Goal: Information Seeking & Learning: Learn about a topic

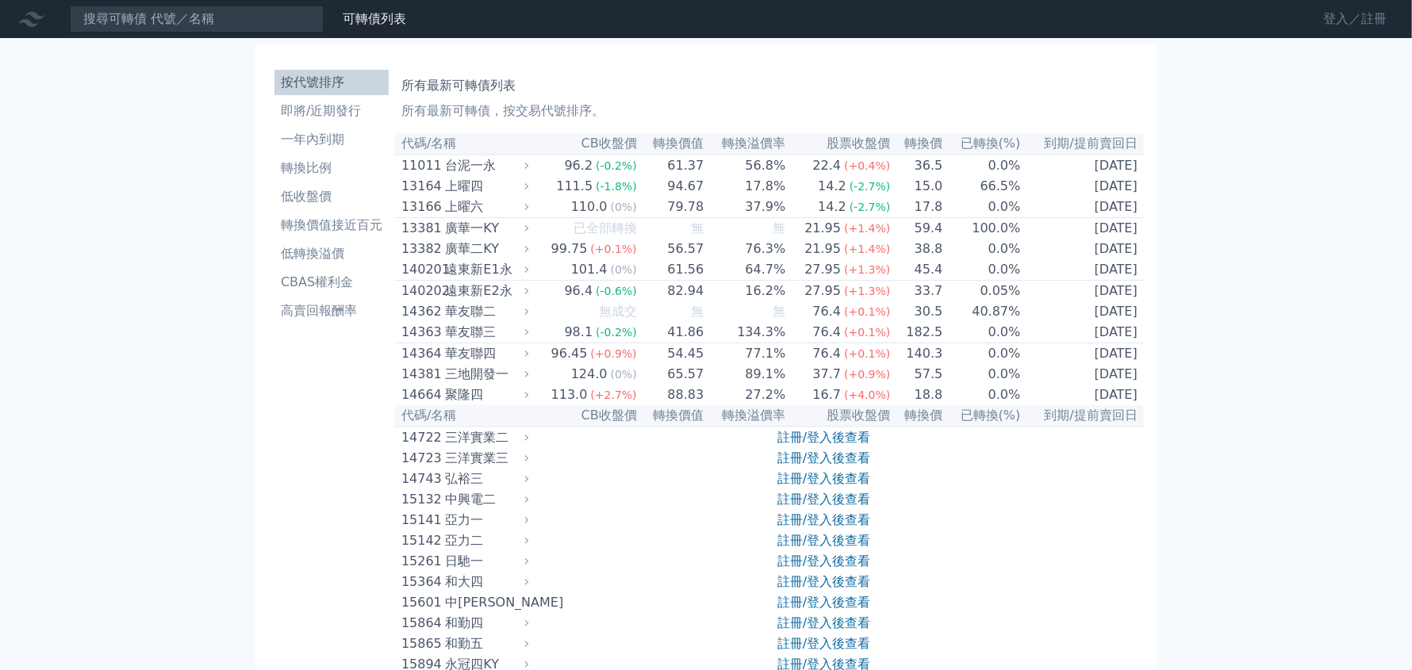
click at [1374, 31] on link "登入／註冊" at bounding box center [1355, 18] width 89 height 25
click at [1334, 22] on link "登入／註冊" at bounding box center [1355, 18] width 89 height 25
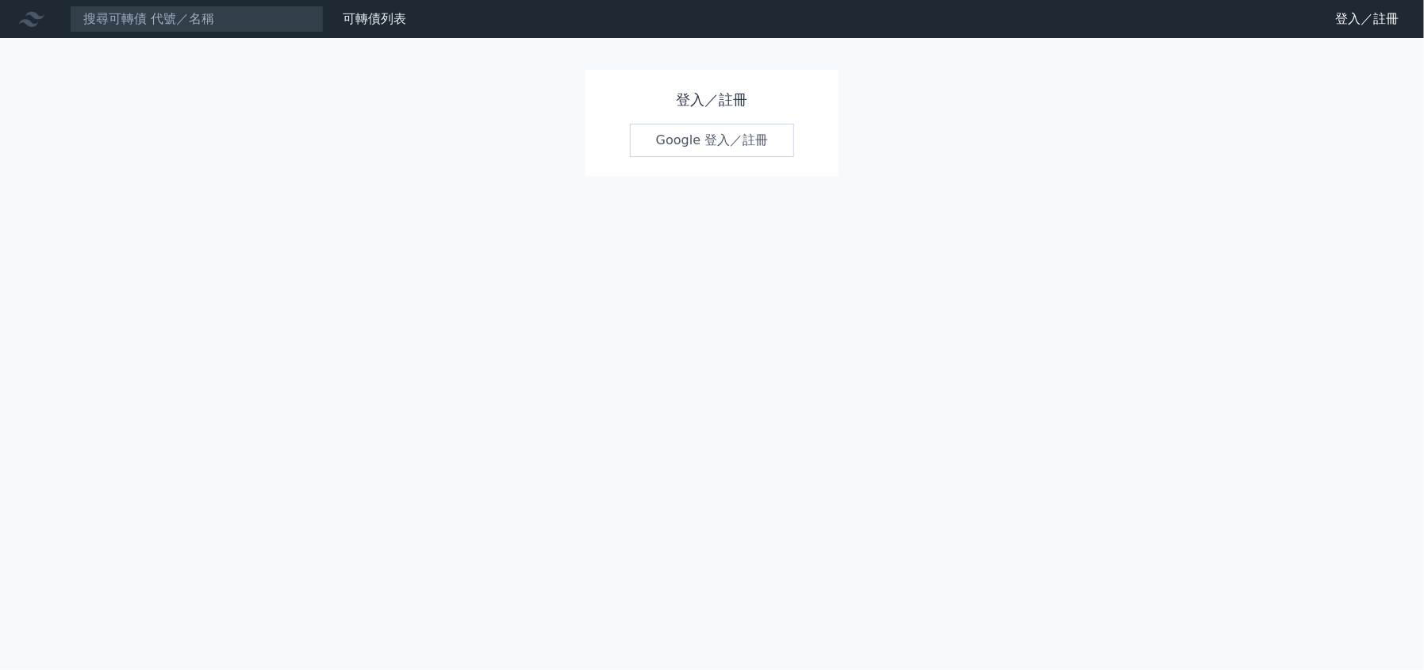
click at [720, 151] on link "Google 登入／註冊" at bounding box center [712, 140] width 165 height 33
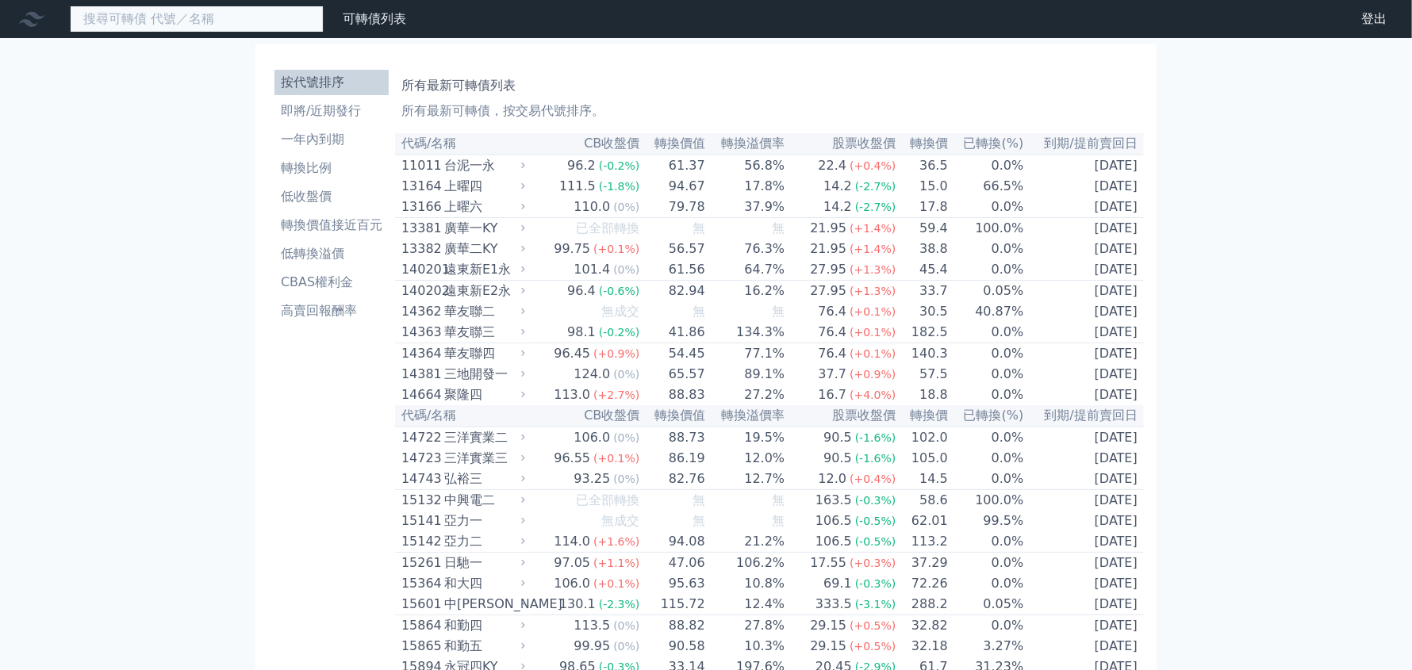
click at [186, 11] on input at bounding box center [197, 19] width 254 height 27
paste input "為升"
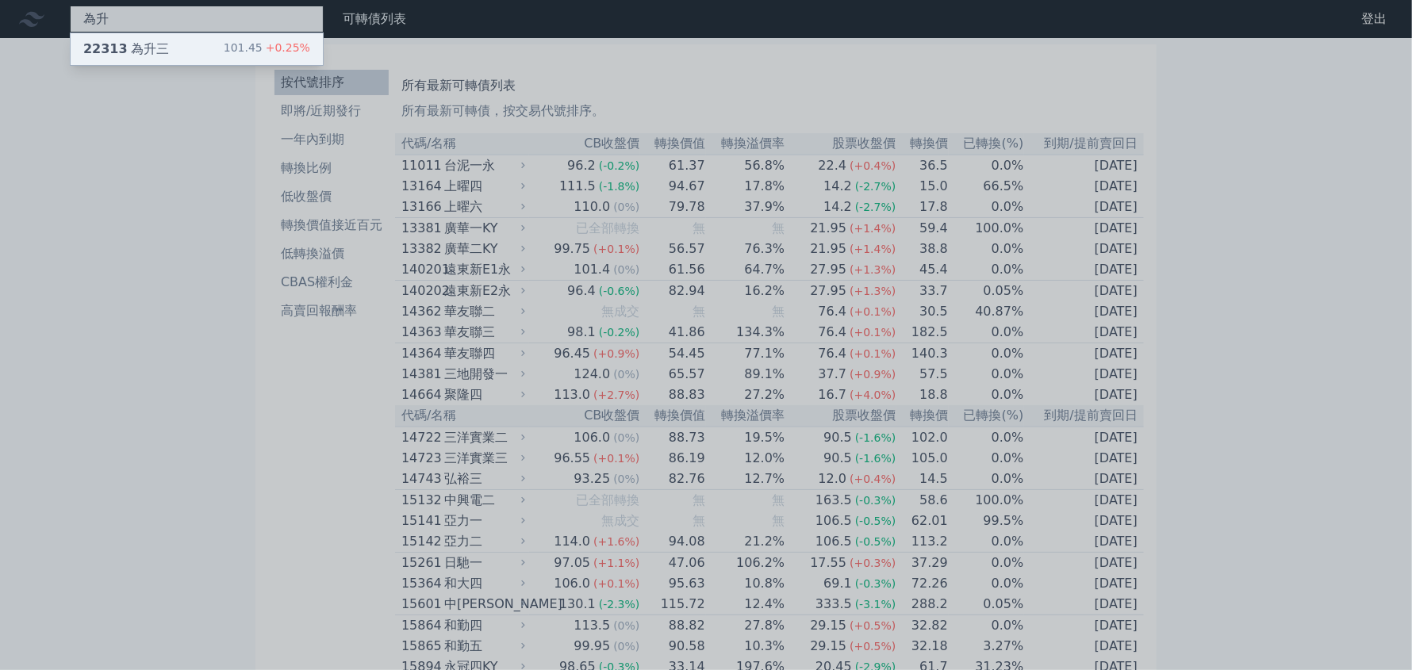
type input "為升"
click at [152, 51] on div "22313 為升三" at bounding box center [126, 49] width 86 height 19
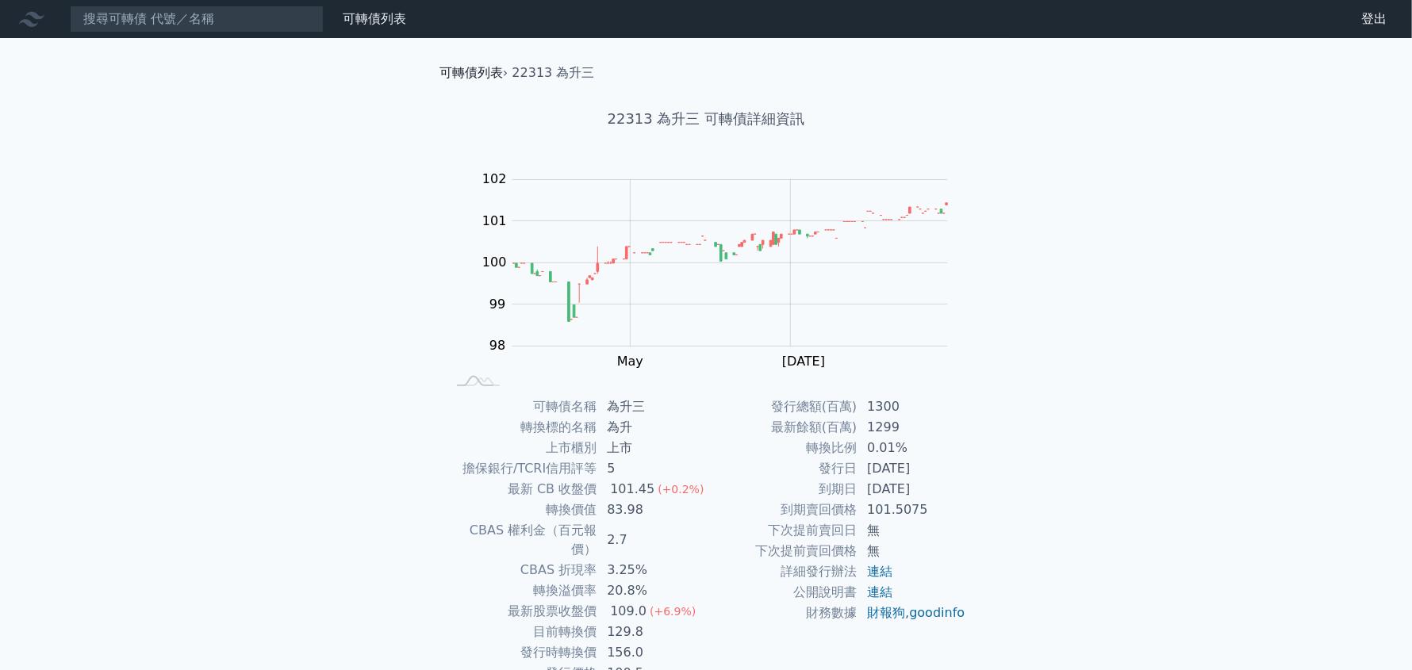
click at [461, 67] on link "可轉債列表" at bounding box center [471, 72] width 63 height 15
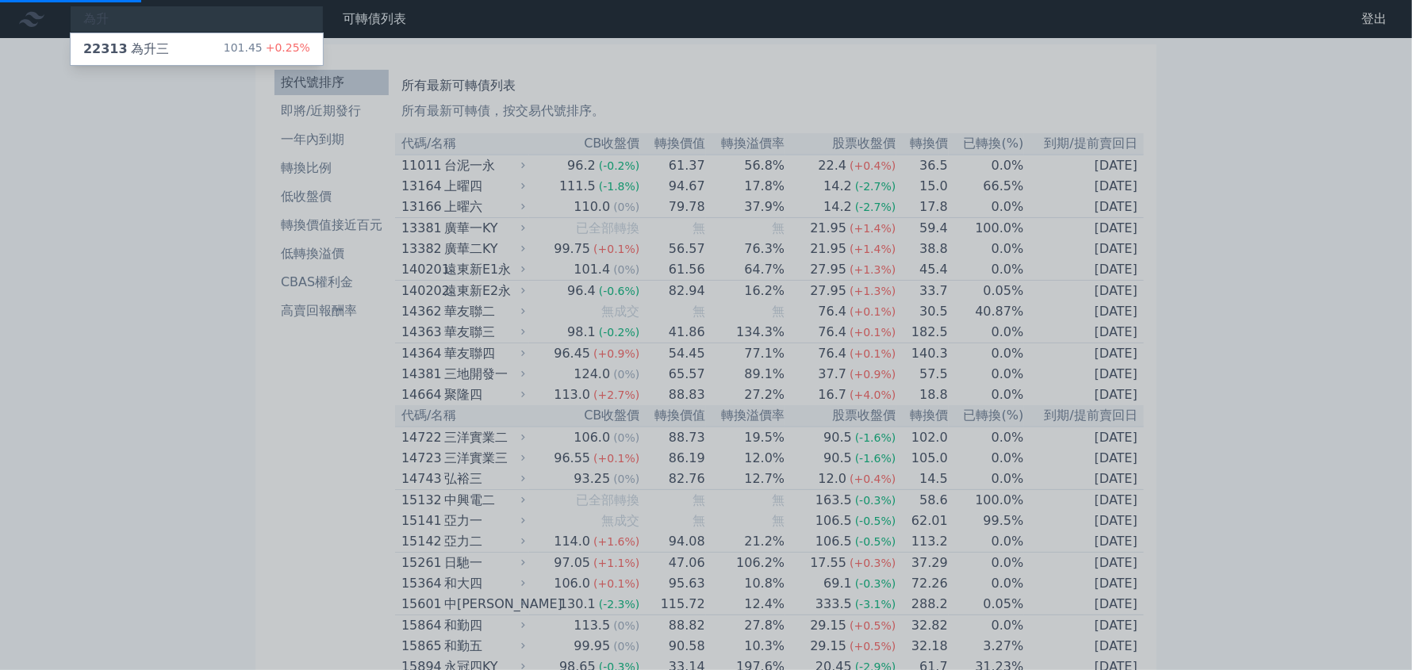
click at [839, 103] on div at bounding box center [706, 335] width 1412 height 670
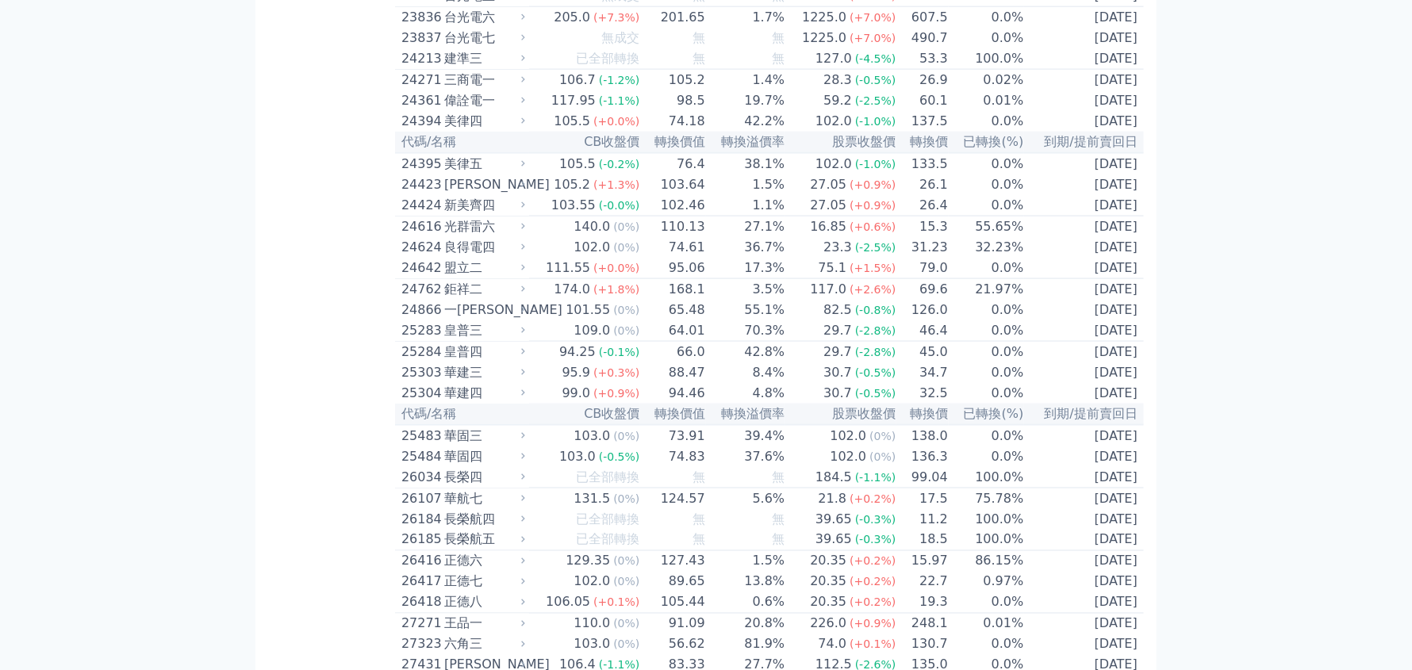
scroll to position [6291, 0]
